Goal: Navigation & Orientation: Find specific page/section

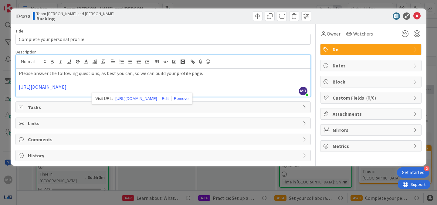
click at [268, 110] on span "Tasks" at bounding box center [164, 106] width 272 height 7
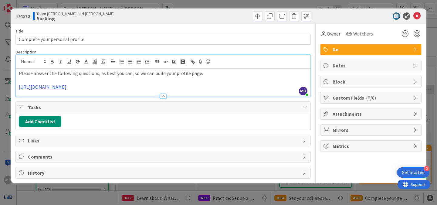
click at [71, 142] on span "Links" at bounding box center [164, 140] width 272 height 7
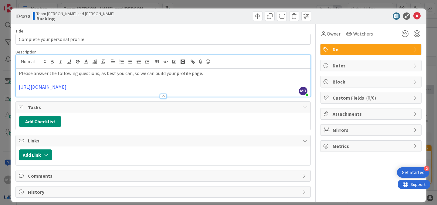
click at [65, 177] on span "Comments" at bounding box center [164, 175] width 272 height 7
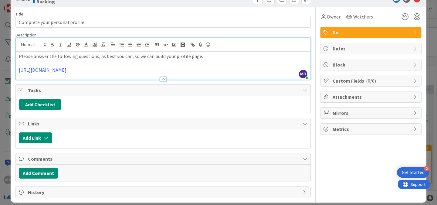
scroll to position [23, 0]
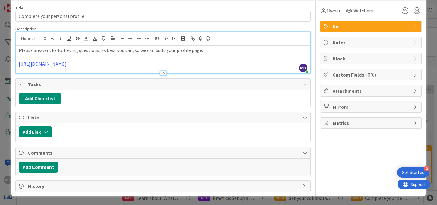
click at [151, 186] on span "History" at bounding box center [164, 185] width 272 height 7
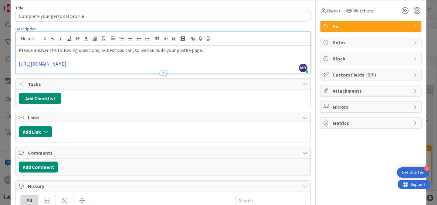
scroll to position [0, 0]
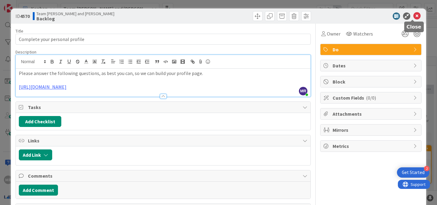
click at [413, 15] on icon at bounding box center [416, 15] width 7 height 7
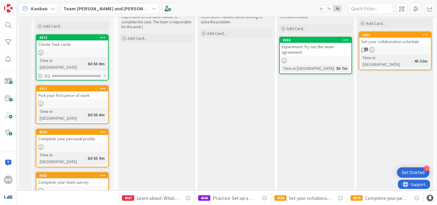
scroll to position [120, 0]
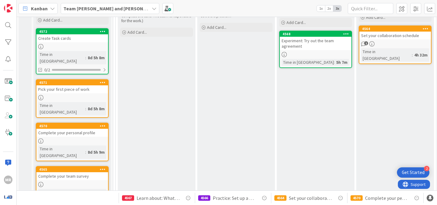
click at [53, 124] on link "4570 Complete your personal profile Time in [GEOGRAPHIC_DATA] : 8d 5h 9m" at bounding box center [72, 142] width 73 height 39
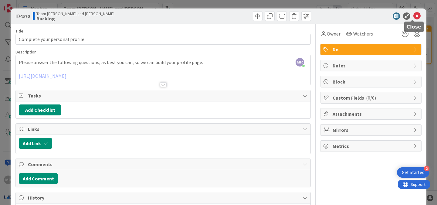
click at [415, 16] on icon at bounding box center [416, 15] width 7 height 7
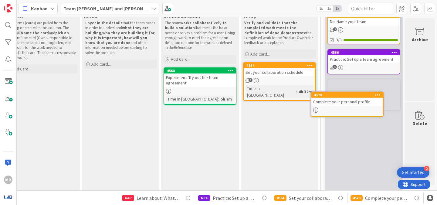
scroll to position [83, 120]
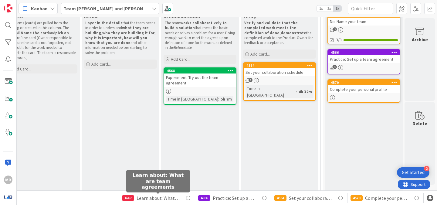
click at [155, 196] on span "Learn about: What are team agreements" at bounding box center [158, 197] width 43 height 7
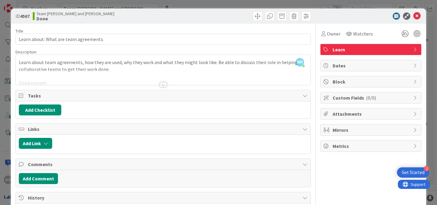
click at [161, 85] on div at bounding box center [163, 84] width 7 height 5
click at [161, 80] on p at bounding box center [163, 76] width 289 height 7
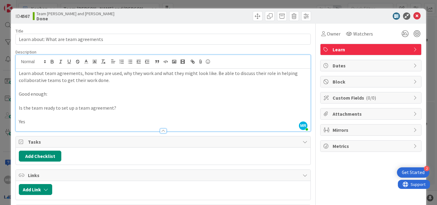
click at [160, 129] on div at bounding box center [163, 130] width 7 height 5
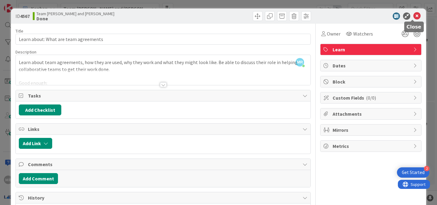
click at [413, 15] on icon at bounding box center [416, 15] width 7 height 7
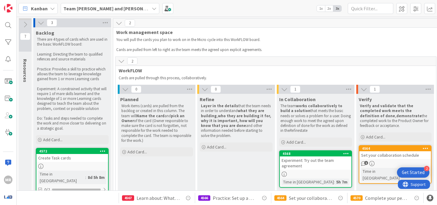
click at [120, 61] on icon at bounding box center [121, 61] width 7 height 7
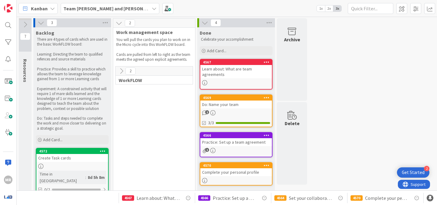
click at [120, 72] on icon at bounding box center [121, 71] width 7 height 7
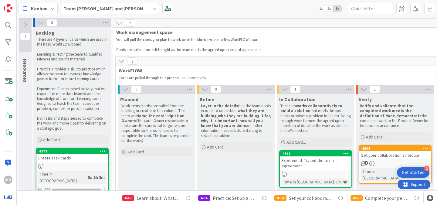
click at [120, 61] on icon at bounding box center [121, 61] width 7 height 7
